Goal: Task Accomplishment & Management: Use online tool/utility

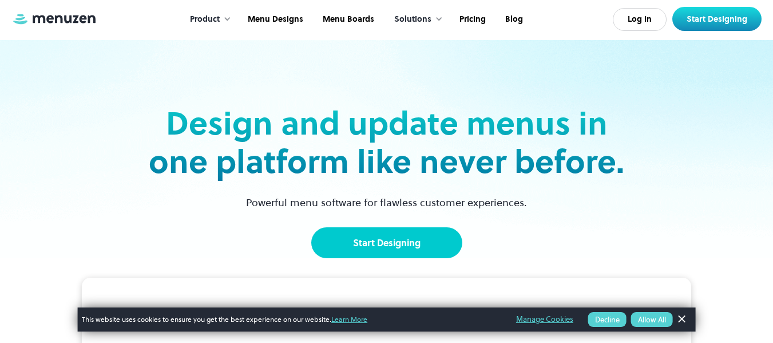
click at [417, 240] on link "Start Designing" at bounding box center [386, 242] width 151 height 31
